Goal: Information Seeking & Learning: Learn about a topic

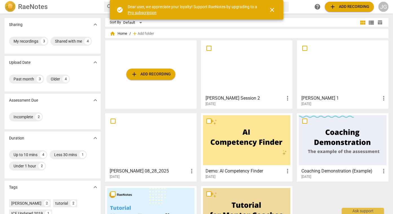
click at [241, 85] on div at bounding box center [246, 67] width 87 height 50
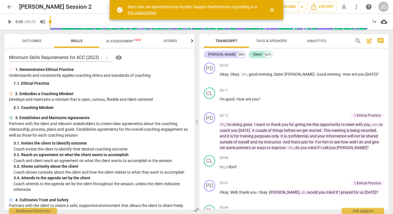
click at [271, 10] on span "close" at bounding box center [272, 9] width 7 height 7
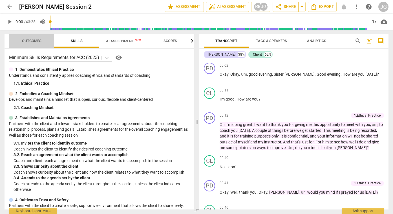
click at [34, 41] on span "Outcomes" at bounding box center [31, 41] width 19 height 4
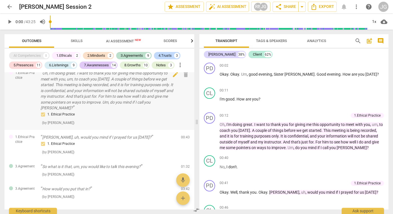
scroll to position [5, 0]
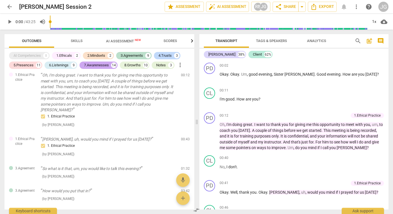
click at [102, 65] on div "7.Awarenesses" at bounding box center [96, 65] width 25 height 6
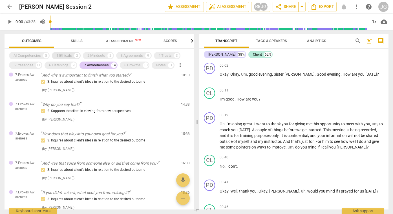
click at [68, 55] on div "1.Ethicals" at bounding box center [64, 56] width 16 height 6
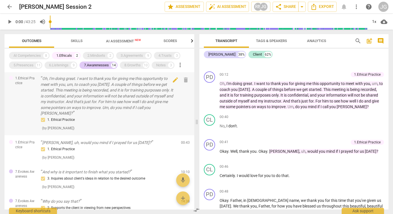
scroll to position [0, 0]
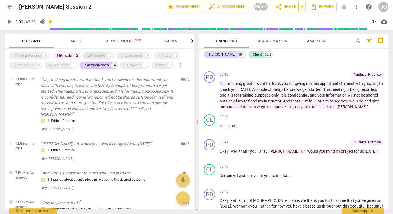
click at [101, 57] on div "2.Mindsets" at bounding box center [96, 56] width 18 height 6
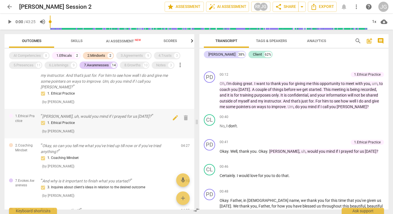
scroll to position [23, 0]
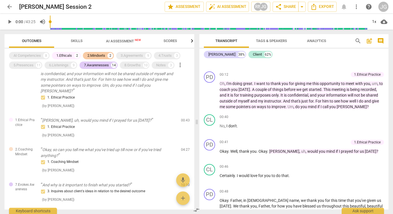
click at [100, 54] on div "2.Mindsets" at bounding box center [96, 56] width 18 height 6
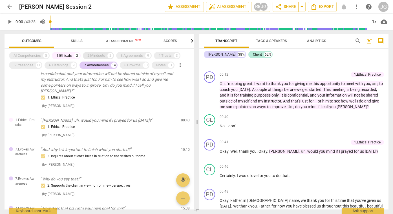
click at [100, 55] on div "2.Mindsets" at bounding box center [96, 56] width 18 height 6
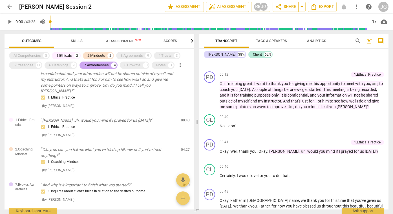
click at [108, 65] on div "7.Awarenesses" at bounding box center [96, 65] width 25 height 6
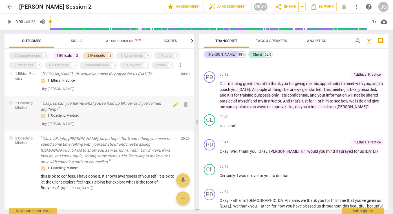
scroll to position [72, 0]
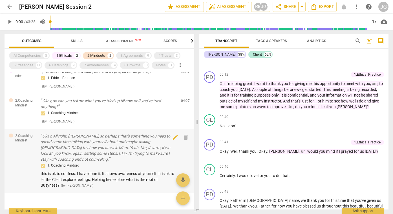
click at [133, 165] on div "1. Coaching Mindset this is ok to confess. I have done it. It shows awareness o…" at bounding box center [109, 175] width 136 height 26
click at [135, 56] on div "3.Agreements" at bounding box center [132, 56] width 22 height 6
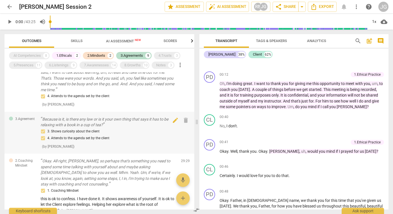
scroll to position [314, 0]
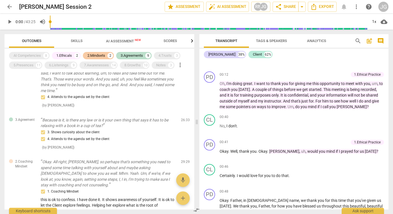
click at [104, 54] on div "2.Mindsets" at bounding box center [96, 56] width 18 height 6
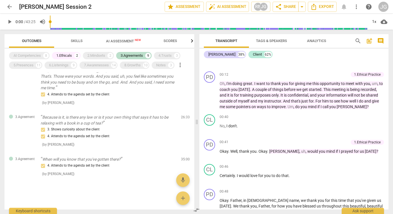
scroll to position [276, 0]
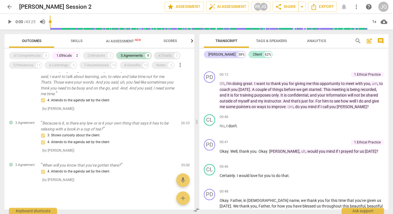
click at [172, 56] on div "4.Trusts" at bounding box center [164, 56] width 13 height 6
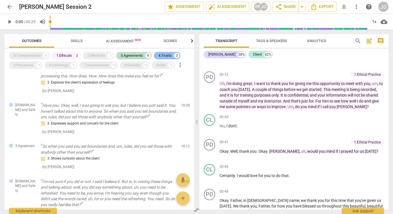
scroll to position [439, 0]
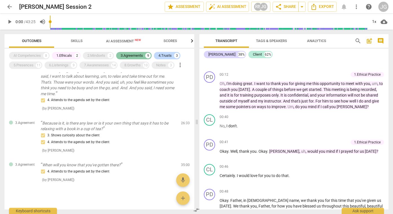
click at [138, 54] on div "3.Agreements" at bounding box center [132, 56] width 22 height 6
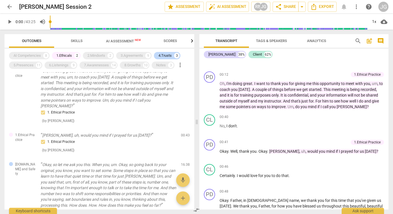
scroll to position [16, 0]
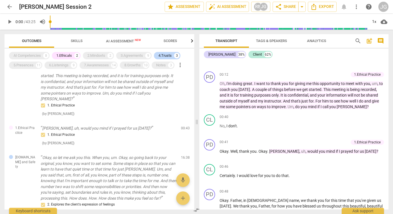
click at [69, 56] on div "1.Ethicals" at bounding box center [64, 56] width 16 height 6
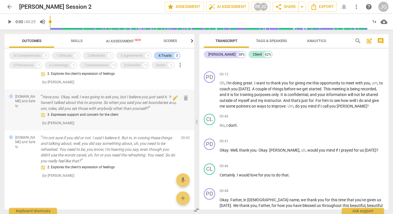
scroll to position [54, 0]
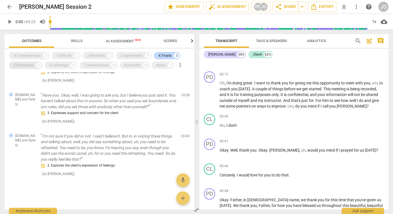
click at [26, 66] on div "5.Presences" at bounding box center [24, 65] width 20 height 6
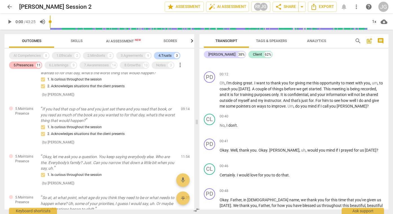
scroll to position [304, 0]
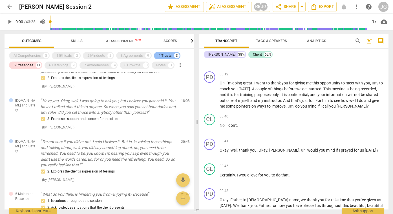
click at [170, 55] on div "4.Trusts" at bounding box center [164, 56] width 13 height 6
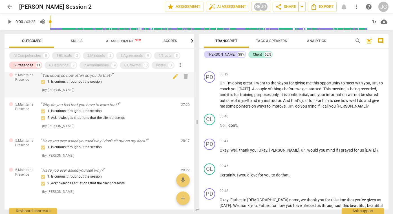
scroll to position [295, 0]
click at [63, 65] on div "6.Listenings" at bounding box center [58, 65] width 19 height 6
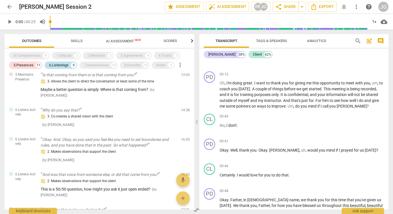
scroll to position [523, 0]
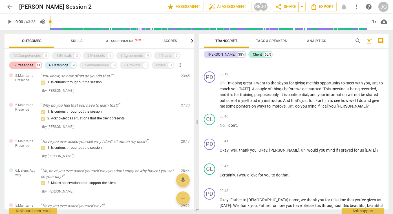
click at [34, 66] on div "5.Presences" at bounding box center [24, 65] width 20 height 6
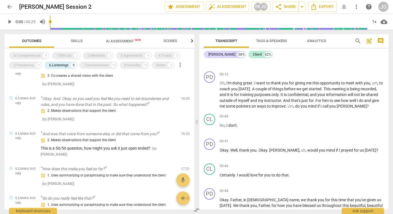
scroll to position [0, 0]
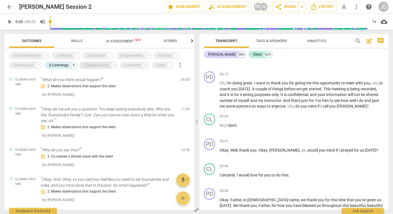
click at [101, 66] on div "7.Awarenesses" at bounding box center [96, 65] width 25 height 6
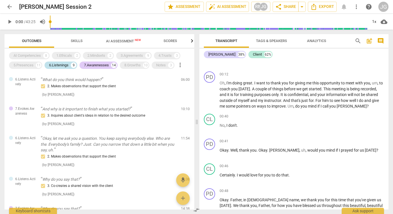
click at [65, 65] on div "6.Listenings" at bounding box center [58, 65] width 19 height 6
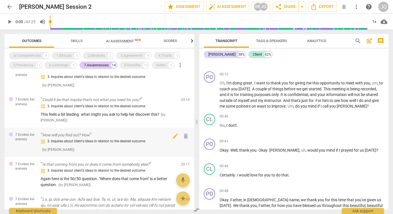
scroll to position [200, 0]
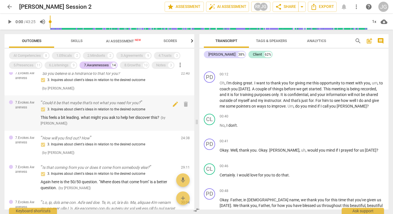
click at [160, 109] on div "3. Inquires about client's ideas in relation to the desired outcome" at bounding box center [109, 109] width 136 height 7
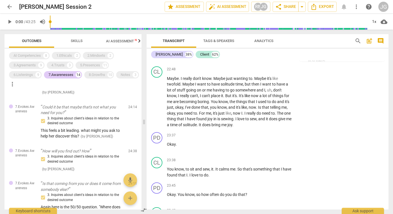
scroll to position [3589, 0]
click at [156, 101] on span "play_arrow" at bounding box center [157, 102] width 7 height 7
click at [374, 21] on div "1x" at bounding box center [374, 21] width 11 height 9
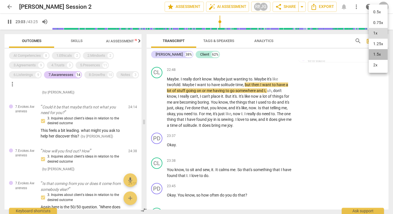
click at [376, 54] on li "1.5x" at bounding box center [378, 54] width 19 height 11
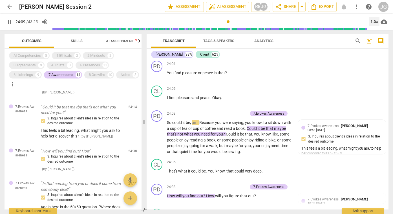
scroll to position [3818, 0]
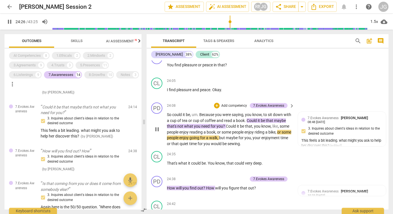
click at [157, 129] on span "pause" at bounding box center [157, 129] width 7 height 7
type input "1467"
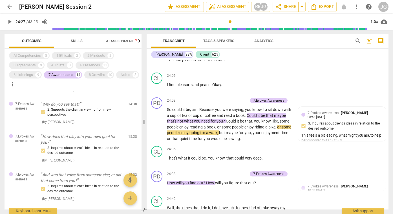
scroll to position [0, 0]
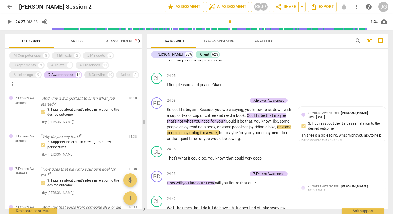
click at [100, 76] on div "8.Growths" at bounding box center [97, 75] width 16 height 6
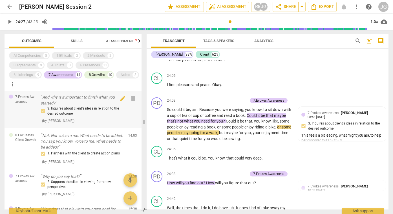
scroll to position [1, 0]
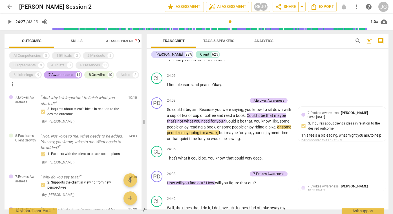
click at [68, 75] on div "7.Awarenesses" at bounding box center [60, 75] width 25 height 6
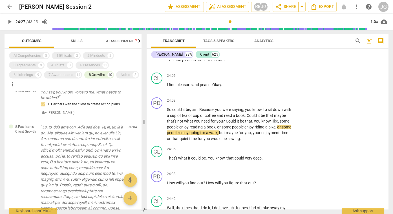
scroll to position [0, 0]
